Goal: Task Accomplishment & Management: Use online tool/utility

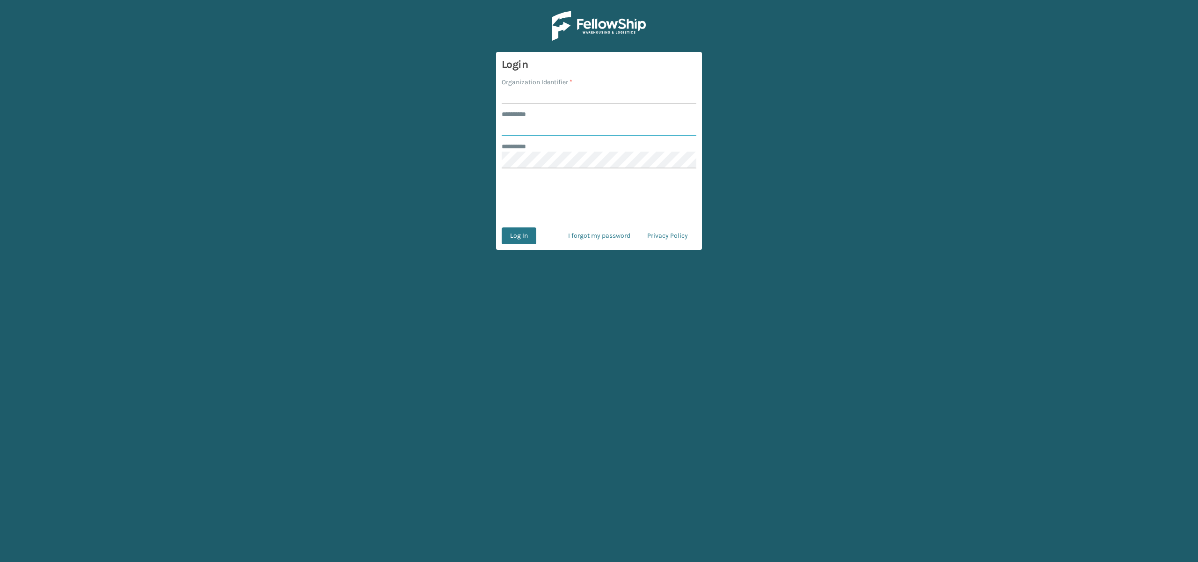
type input "**********"
click at [508, 89] on input "mo" at bounding box center [599, 95] width 195 height 17
type input "o"
type input "remco [GEOGRAPHIC_DATA]"
click at [514, 234] on button "Log In" at bounding box center [519, 235] width 35 height 17
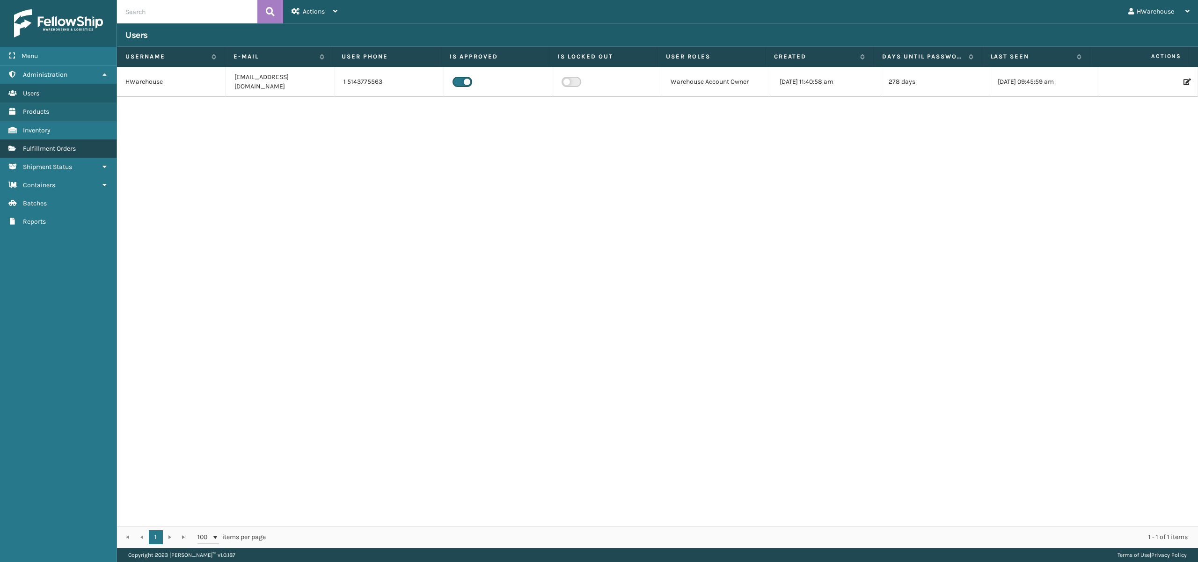
click at [81, 147] on link "Fulfillment Orders" at bounding box center [58, 148] width 117 height 18
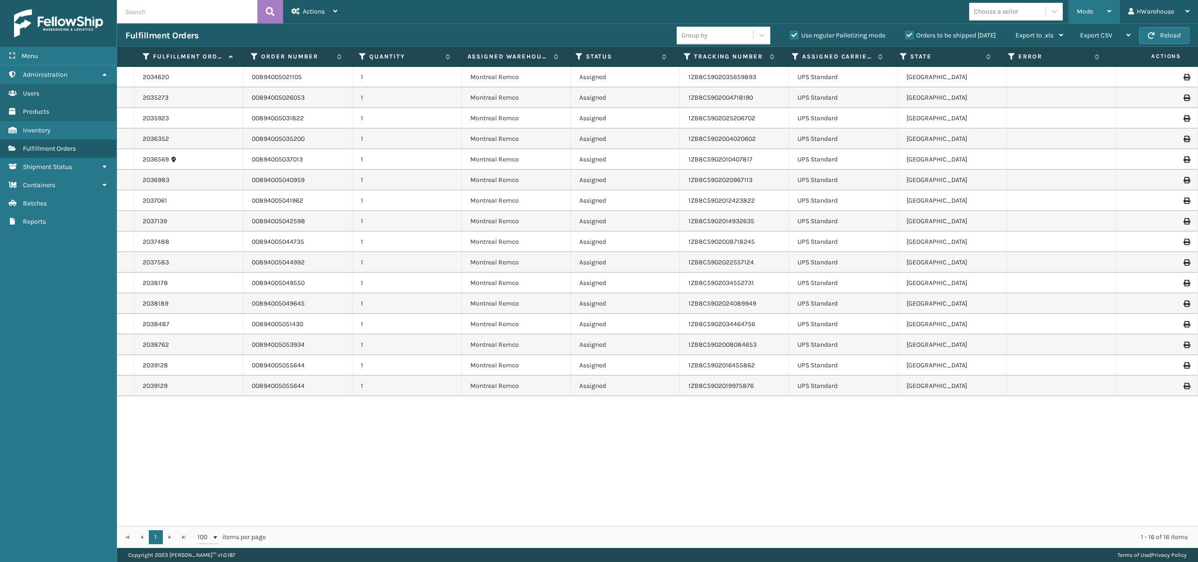
click at [1109, 10] on icon at bounding box center [1109, 11] width 4 height 7
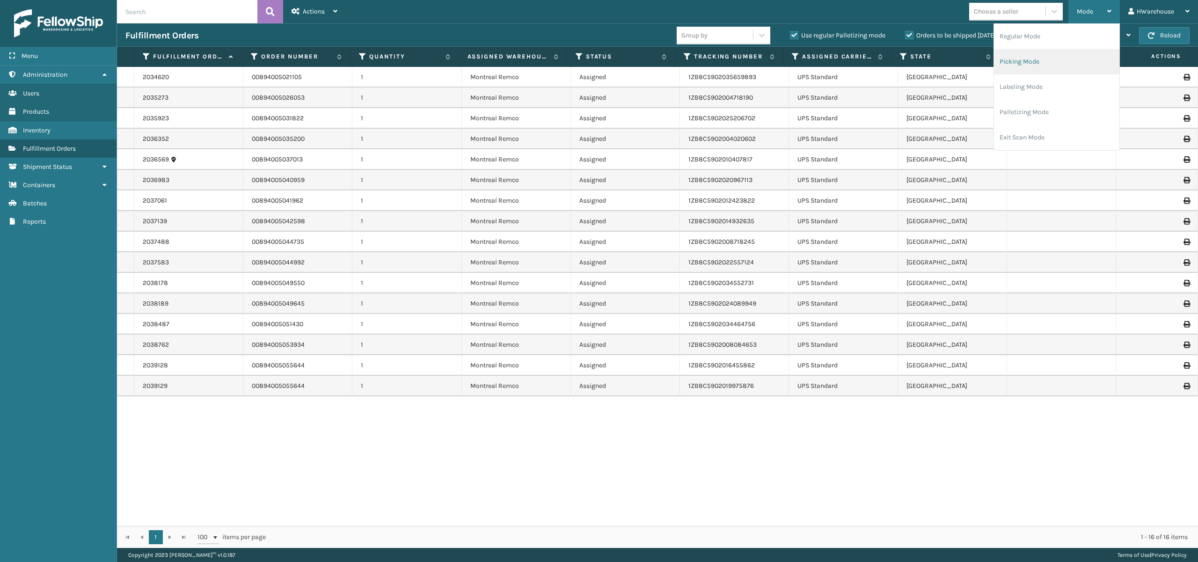
click at [1020, 57] on li "Picking Mode" at bounding box center [1056, 61] width 125 height 25
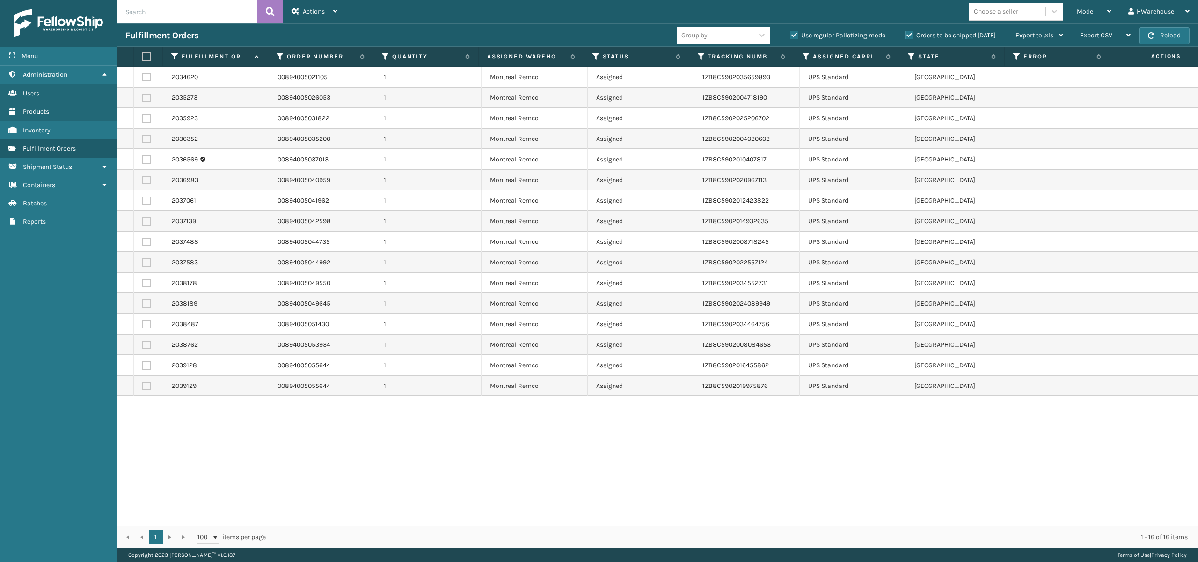
click at [147, 56] on label at bounding box center [146, 56] width 8 height 8
click at [143, 56] on input "checkbox" at bounding box center [142, 57] width 0 height 6
checkbox input "true"
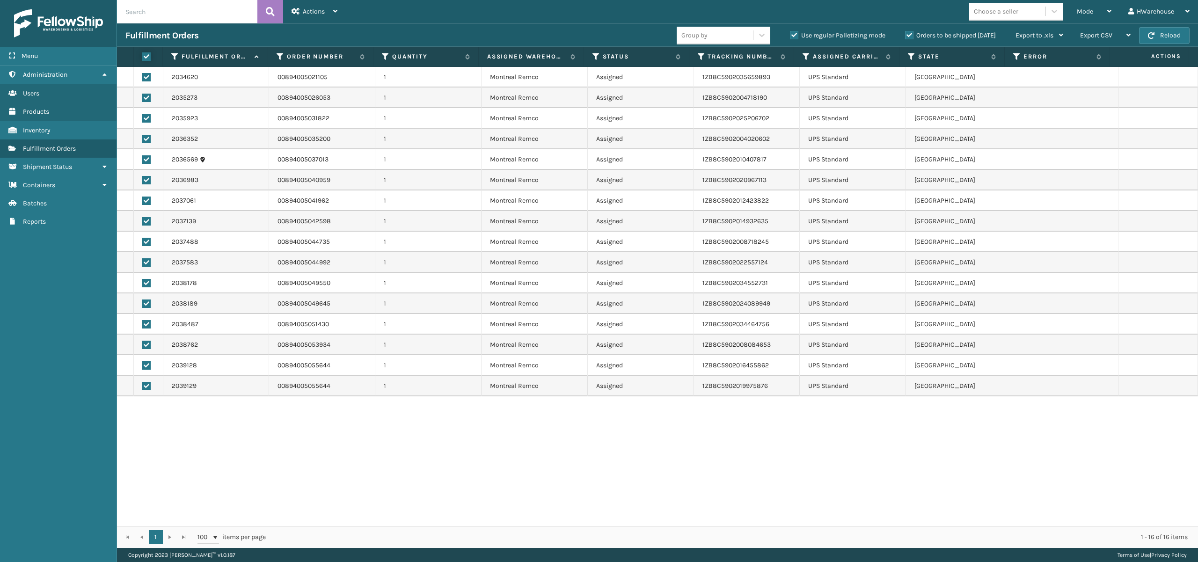
checkbox input "true"
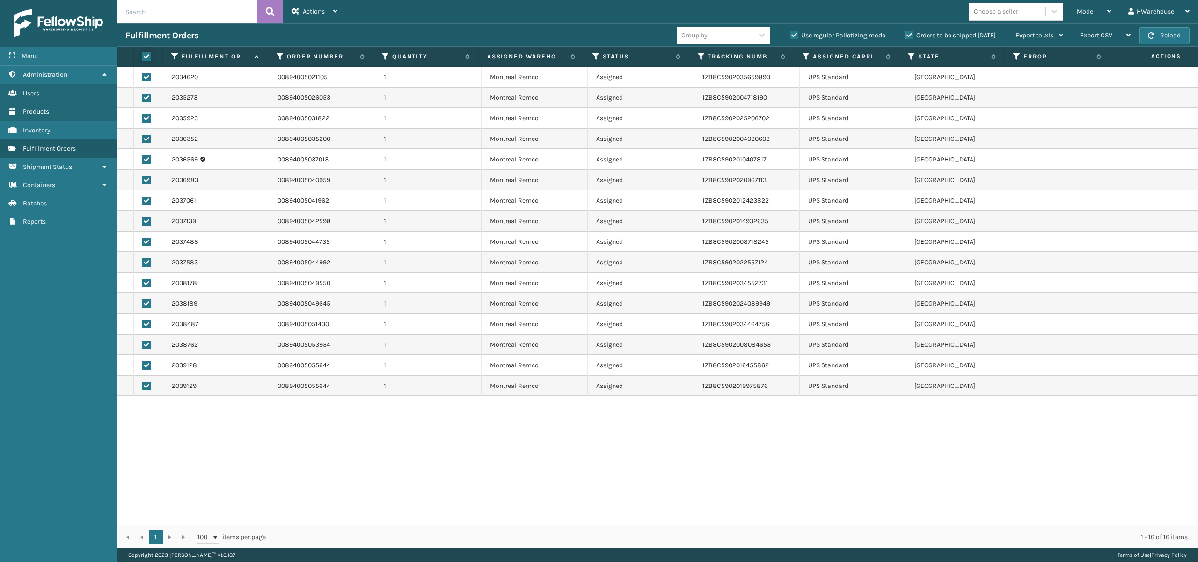
checkbox input "true"
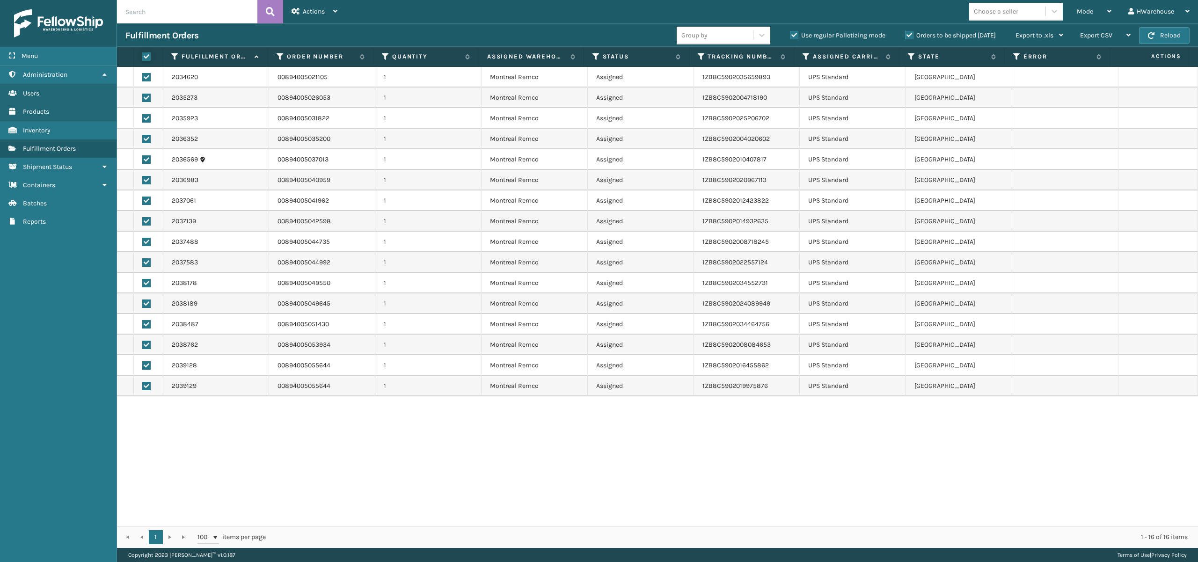
checkbox input "true"
click at [317, 5] on div "Actions" at bounding box center [315, 11] width 46 height 23
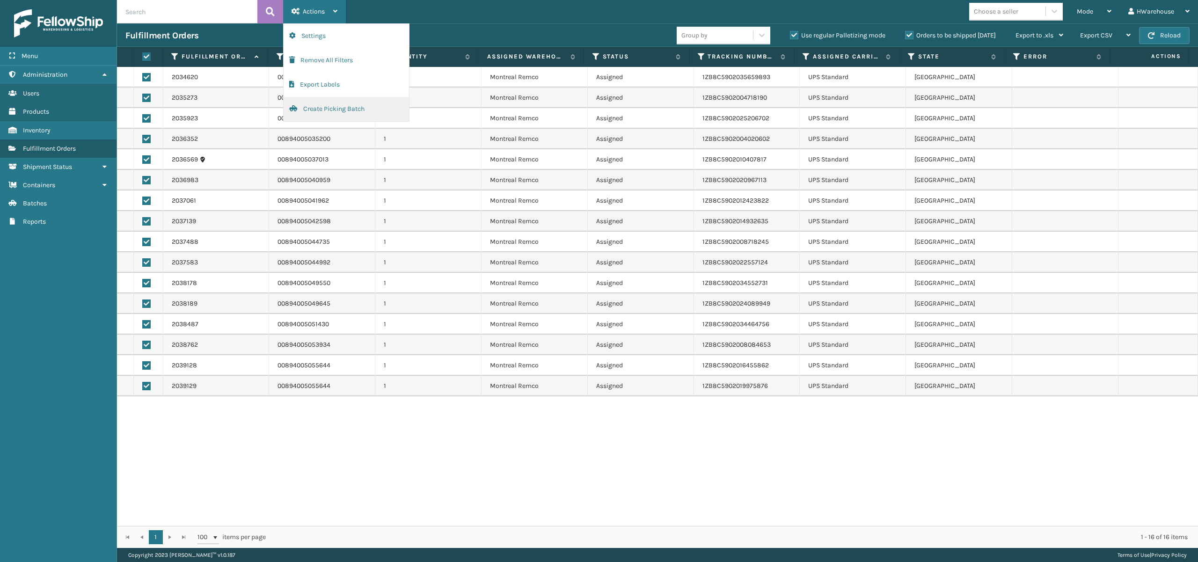
click at [336, 105] on button "Create Picking Batch" at bounding box center [346, 109] width 125 height 24
